Goal: Task Accomplishment & Management: Manage account settings

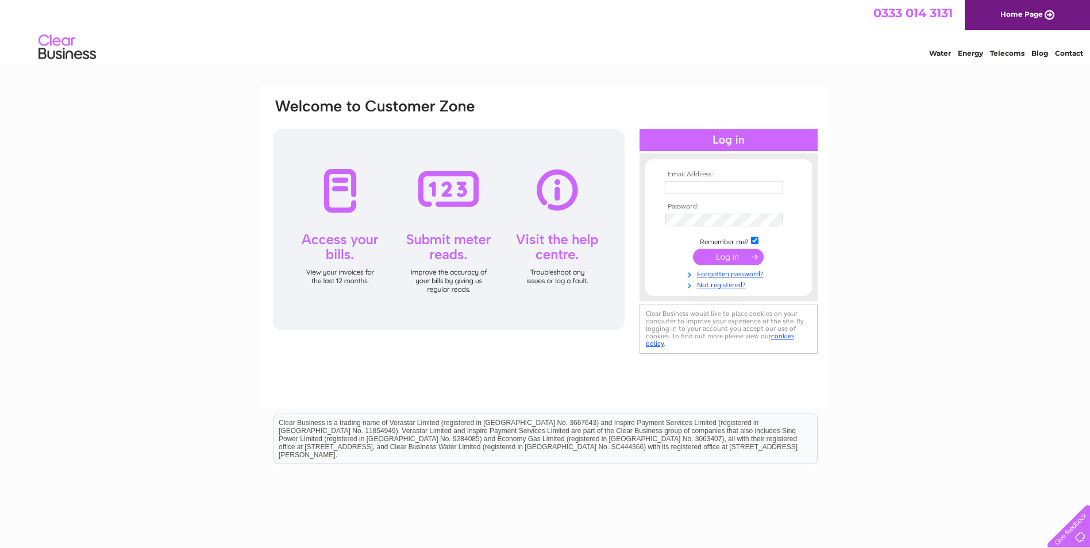
type input "[EMAIL_ADDRESS][DOMAIN_NAME]"
click at [723, 259] on input "submit" at bounding box center [728, 257] width 71 height 16
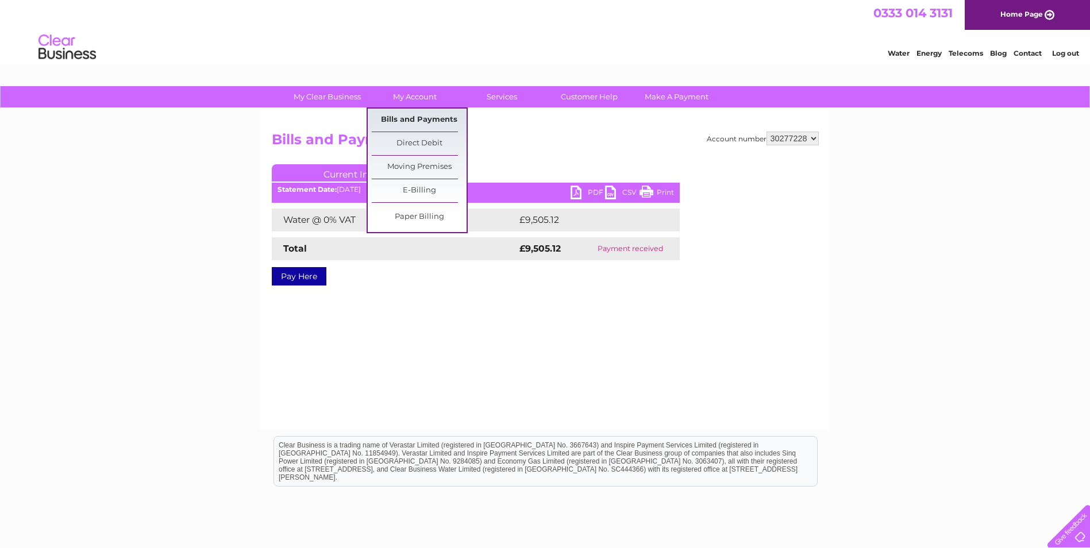
click at [418, 121] on link "Bills and Payments" at bounding box center [419, 120] width 95 height 23
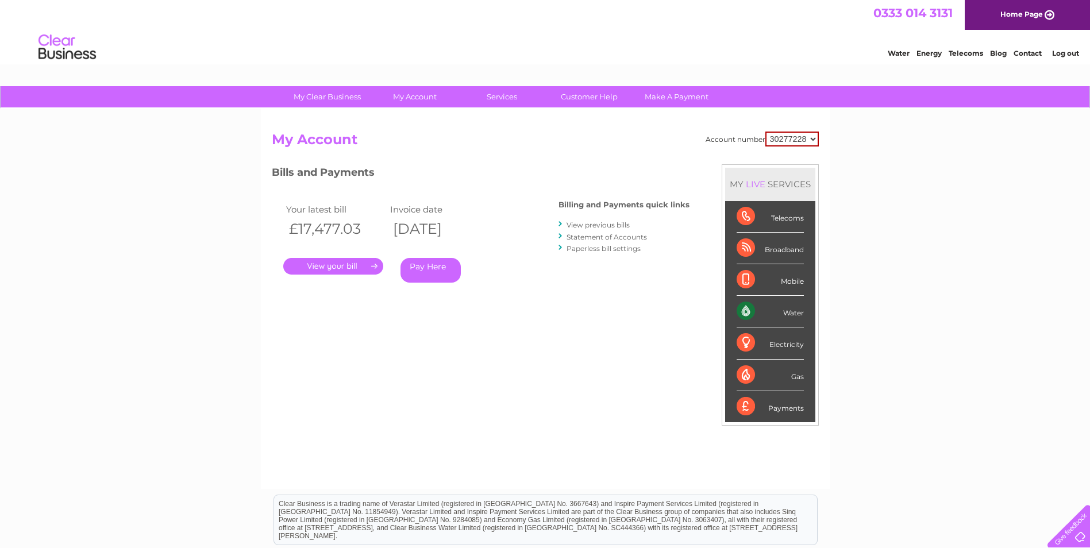
click at [341, 269] on link "." at bounding box center [333, 266] width 100 height 17
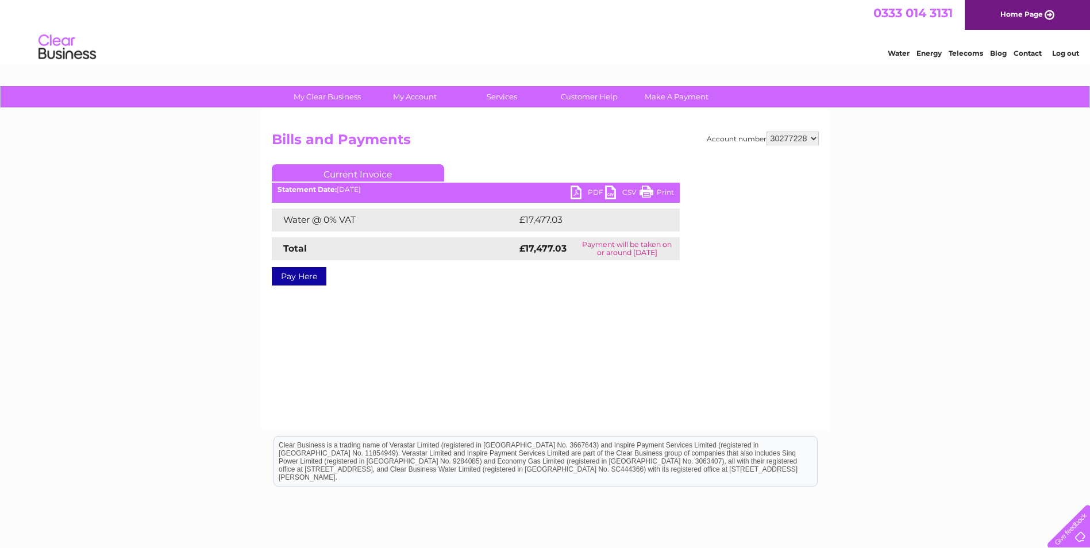
click at [589, 191] on link "PDF" at bounding box center [587, 194] width 34 height 17
click at [986, 159] on div "My Clear Business Login Details My Details My Preferences Link Account My Accou…" at bounding box center [545, 356] width 1090 height 541
